Goal: Obtain resource: Obtain resource

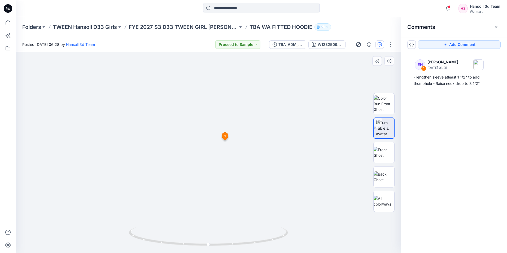
scroll to position [235, 0]
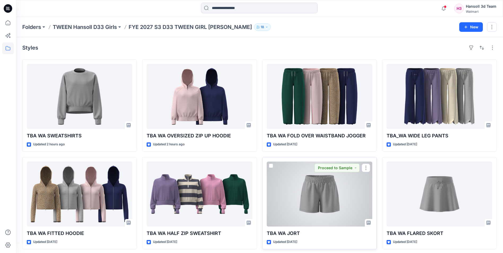
click at [316, 174] on div at bounding box center [320, 194] width 106 height 65
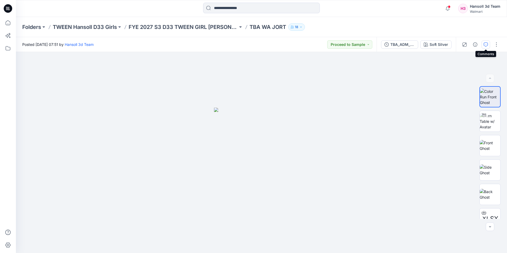
click at [484, 44] on icon "button" at bounding box center [486, 44] width 4 height 4
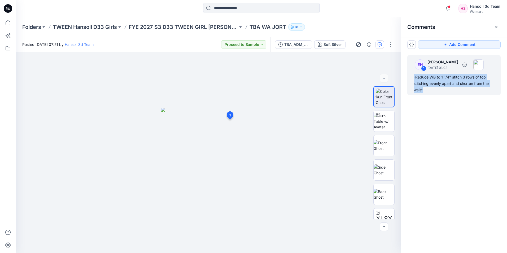
drag, startPoint x: 432, startPoint y: 91, endPoint x: 409, endPoint y: 79, distance: 26.1
click at [409, 79] on div "EH 1 [PERSON_NAME] [DATE] 01:03 -Reduce WB to 1 1/4" stitch 3 rows of top stitc…" at bounding box center [454, 75] width 93 height 40
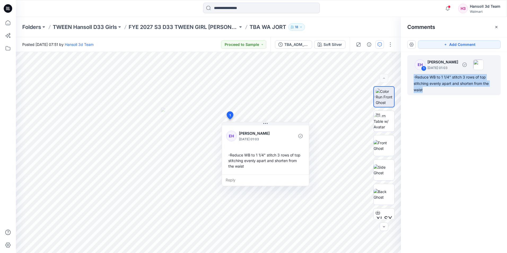
copy div "-Reduce WB to 1 1/4" stitch 3 rows of top stitching evenly apart and shorten fr…"
click at [260, 164] on div "-Reduce WB to 1 1/4" stitch 3 rows of top stitching evenly apart and shorten fr…" at bounding box center [265, 160] width 79 height 21
click at [260, 157] on div "-Reduce WB to 1 1/4" stitch 3 rows of top stitching evenly apart and shorten fr…" at bounding box center [265, 160] width 79 height 21
click at [231, 136] on div "EH" at bounding box center [231, 136] width 11 height 11
click at [230, 114] on span "1" at bounding box center [230, 115] width 1 height 5
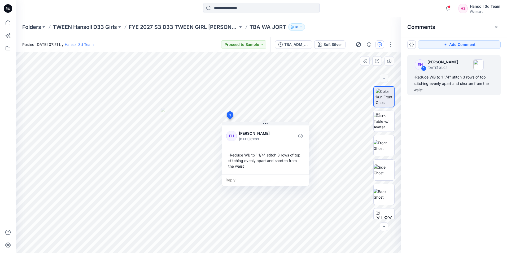
click at [282, 159] on div "-Reduce WB to 1 1/4" stitch 3 rows of top stitching evenly apart and shorten fr…" at bounding box center [265, 160] width 79 height 21
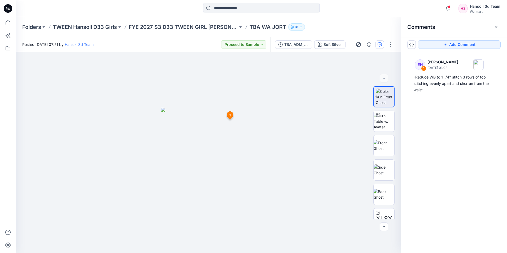
click at [506, 141] on div "EH 1 [PERSON_NAME] [DATE] 01:03 -Reduce WB to 1 1/4" stitch 3 rows of top stitc…" at bounding box center [454, 143] width 106 height 182
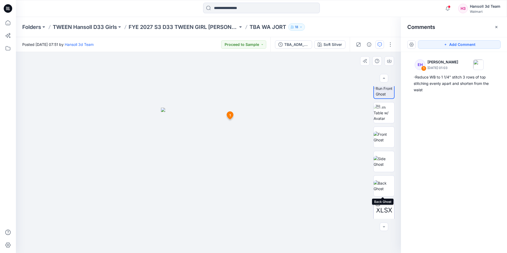
scroll to position [11, 0]
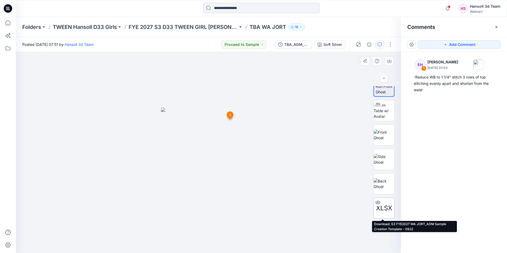
click at [382, 209] on span "XLSX" at bounding box center [384, 209] width 16 height 10
click at [495, 159] on div "EH 1 [PERSON_NAME] [DATE] 01:03 -Reduce WB to 1 1/4" stitch 3 rows of top stitc…" at bounding box center [454, 143] width 106 height 182
click at [468, 126] on div "EH 1 [PERSON_NAME] [DATE] 01:03 -Reduce WB to 1 1/4" stitch 3 rows of top stitc…" at bounding box center [454, 143] width 106 height 182
click at [460, 126] on div "EH 1 [PERSON_NAME] [DATE] 01:03 -Reduce WB to 1 1/4" stitch 3 rows of top stitc…" at bounding box center [454, 143] width 106 height 182
click at [447, 162] on div "EH 1 [PERSON_NAME] [DATE] 01:03 -Reduce WB to 1 1/4" stitch 3 rows of top stitc…" at bounding box center [454, 143] width 106 height 182
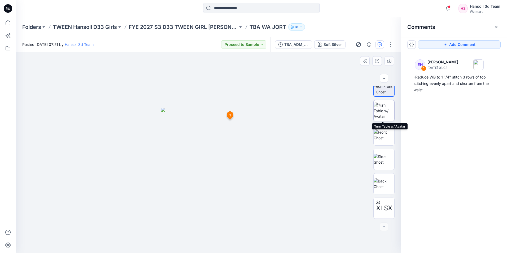
click at [384, 109] on img at bounding box center [384, 110] width 21 height 17
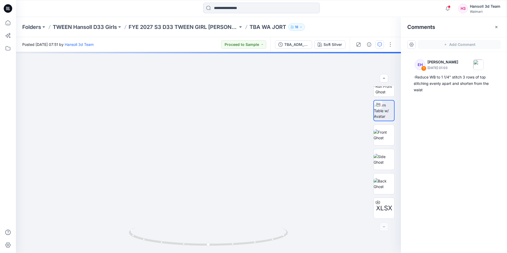
click at [407, 146] on div "EH 1 [PERSON_NAME] [DATE] 01:03 -Reduce WB to 1 1/4" stitch 3 rows of top stitc…" at bounding box center [454, 143] width 106 height 182
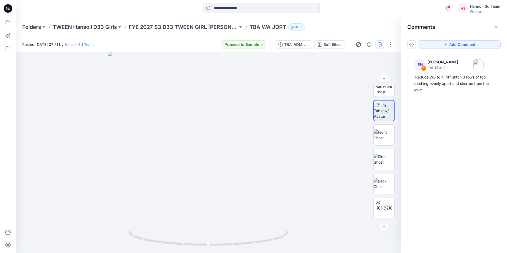
click at [469, 166] on div "EH 1 [PERSON_NAME] [DATE] 01:03 -Reduce WB to 1 1/4" stitch 3 rows of top stitc…" at bounding box center [454, 143] width 106 height 182
